Goal: Check status: Check status

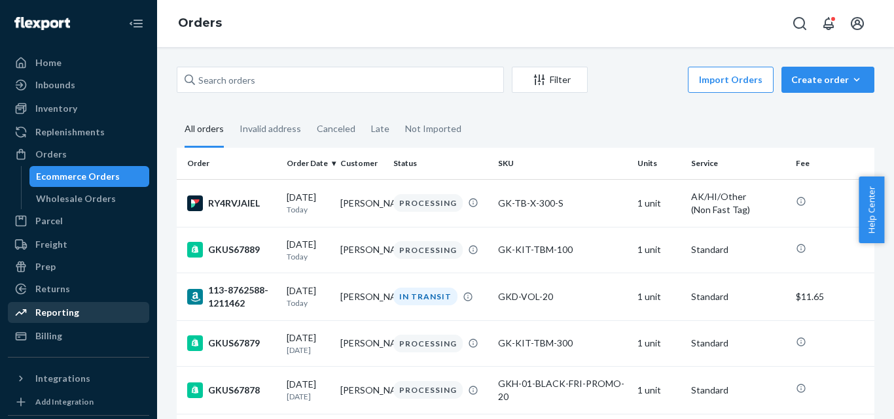
click at [67, 319] on div "Reporting" at bounding box center [57, 312] width 44 height 13
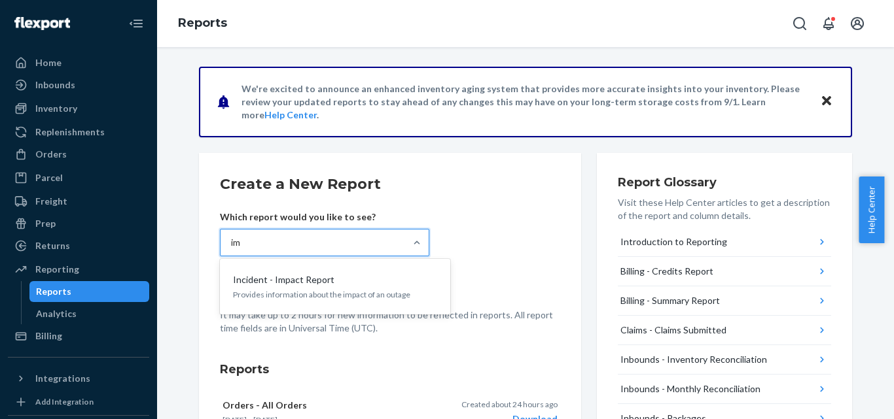
type input "i"
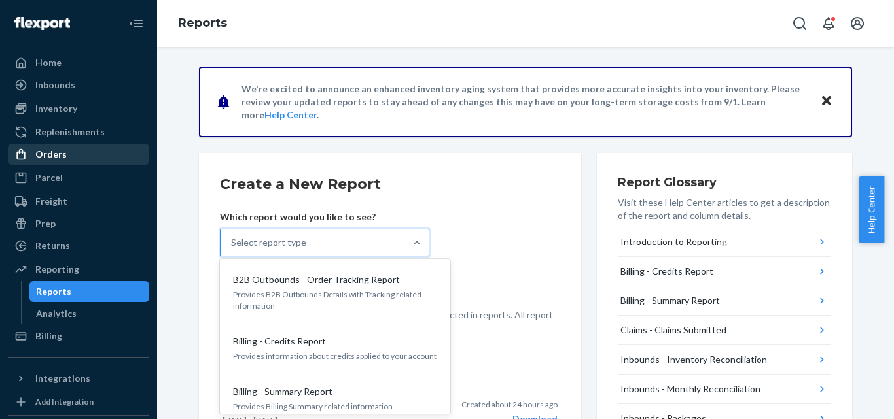
click at [60, 157] on div "Orders" at bounding box center [50, 154] width 31 height 13
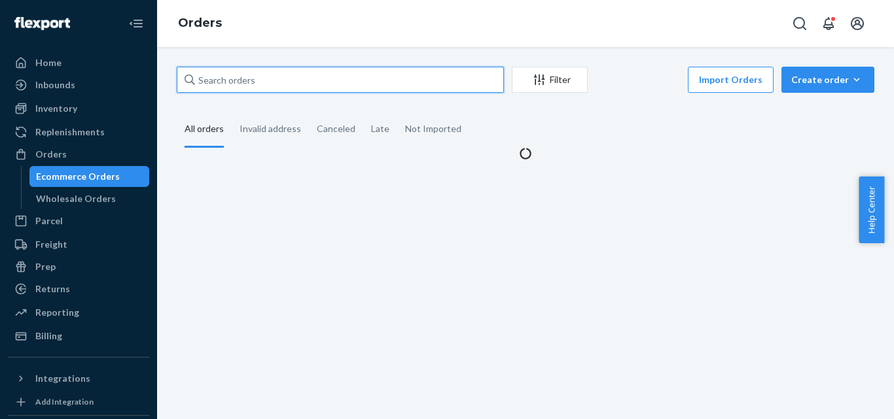
click at [262, 80] on input "text" at bounding box center [340, 80] width 327 height 26
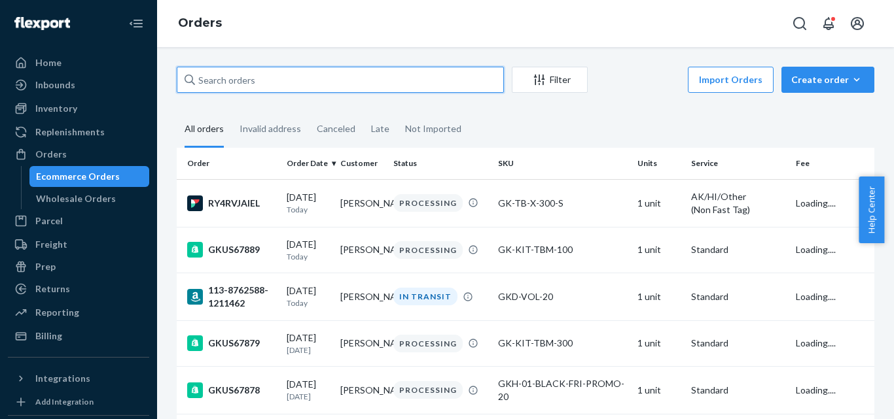
paste input "R1JSHCSOLL"
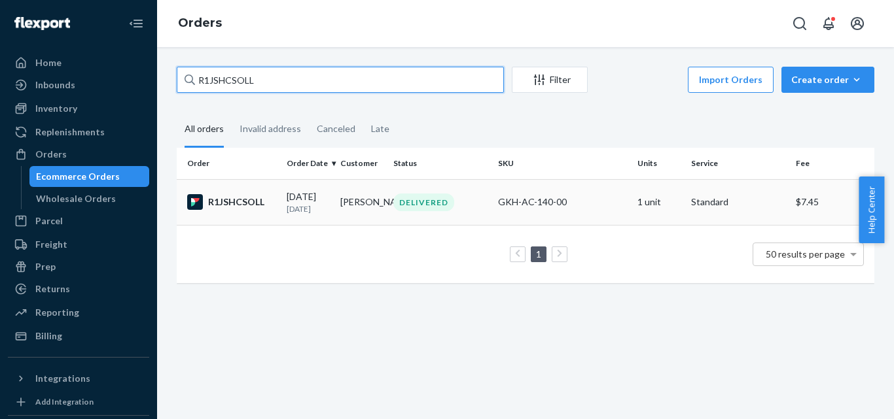
type input "R1JSHCSOLL"
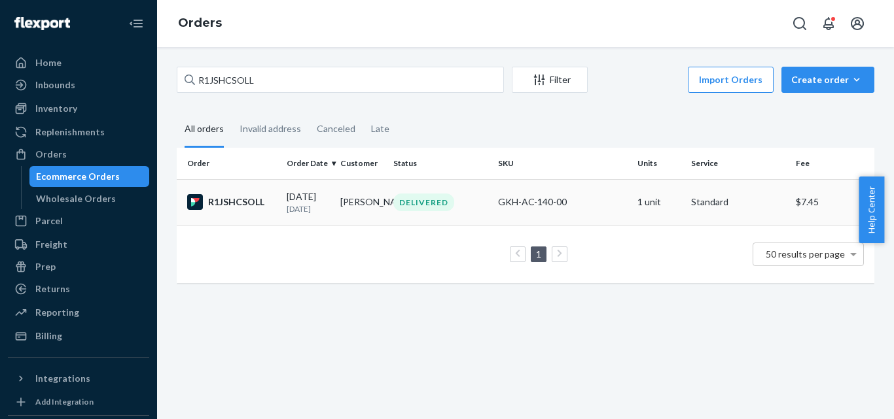
click at [347, 196] on td "[PERSON_NAME]" at bounding box center [362, 202] width 54 height 46
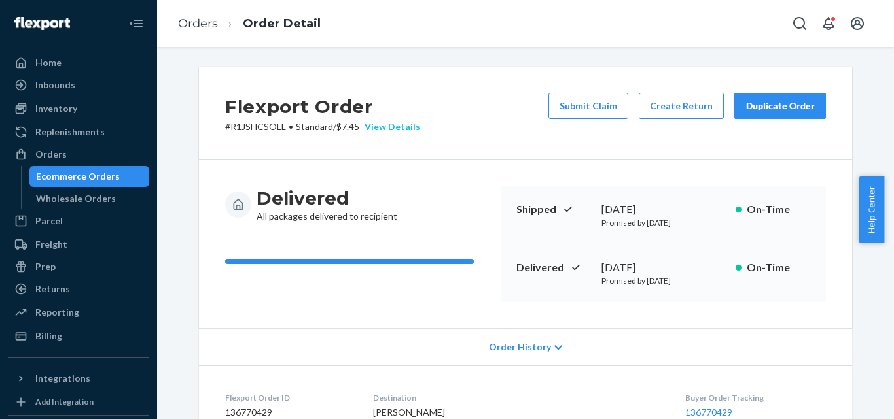
click at [383, 126] on div "View Details" at bounding box center [389, 126] width 61 height 13
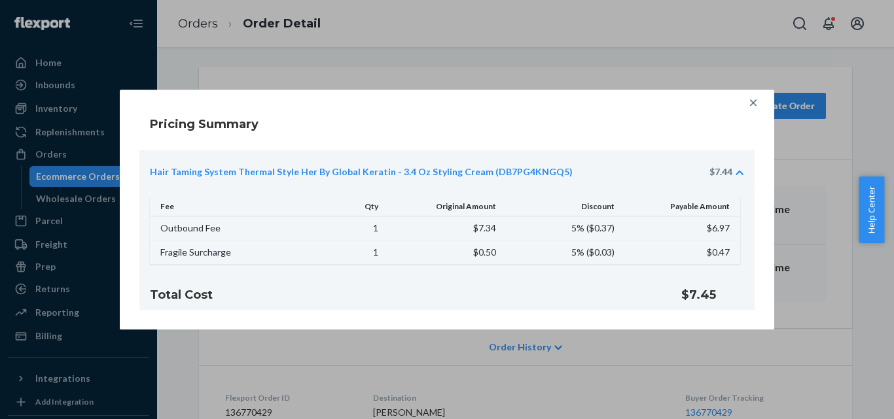
click at [752, 107] on icon at bounding box center [753, 102] width 13 height 13
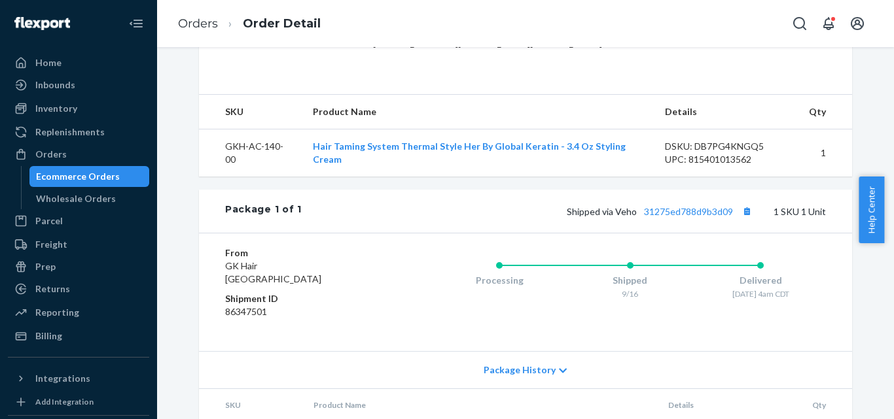
scroll to position [458, 0]
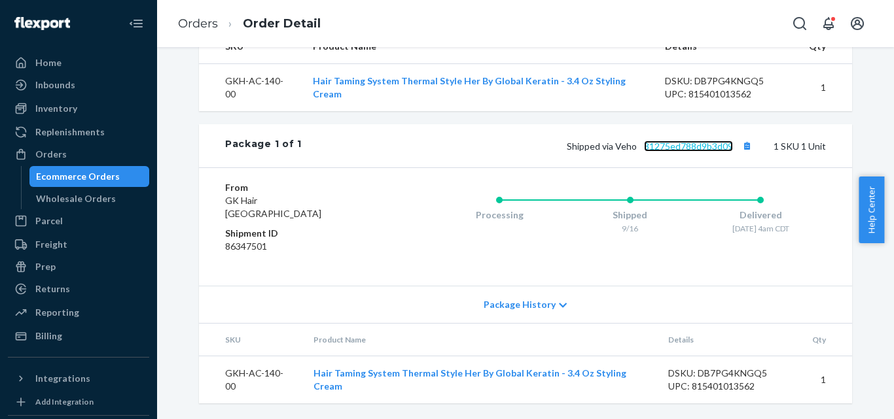
click at [671, 152] on link "31275ed788d9b3d09" at bounding box center [688, 146] width 89 height 11
